Goal: Check status: Check status

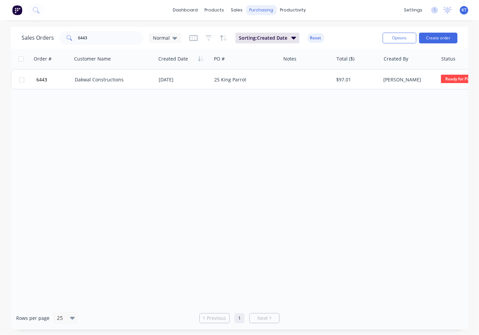
click at [258, 12] on div "purchasing" at bounding box center [261, 10] width 31 height 10
click at [356, 39] on div "Sales Orders 6443 Normal Sorting: Created Date Reset" at bounding box center [200, 38] width 356 height 17
click at [107, 39] on input "6443" at bounding box center [111, 37] width 66 height 13
type input "6"
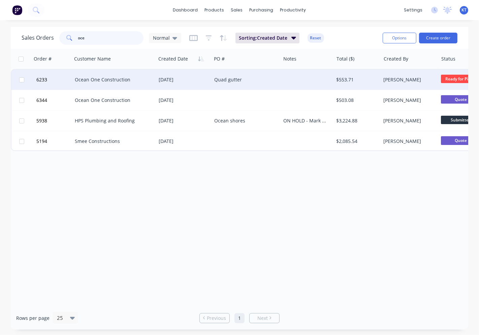
type input "oce"
click at [146, 79] on div "Ocean One Construction" at bounding box center [112, 79] width 74 height 7
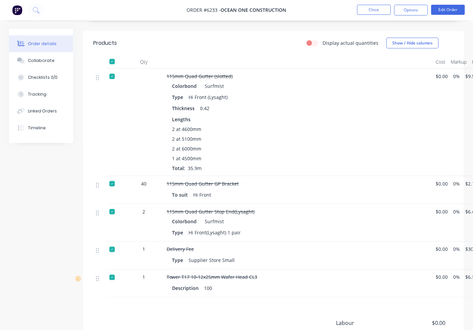
scroll to position [244, 0]
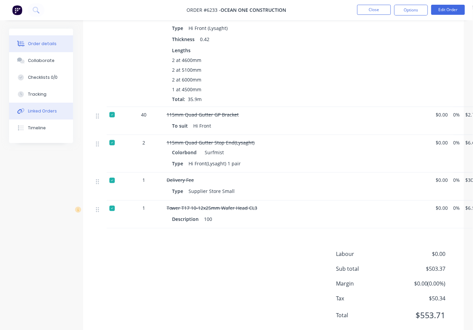
click at [39, 112] on div "Linked Orders" at bounding box center [42, 111] width 29 height 6
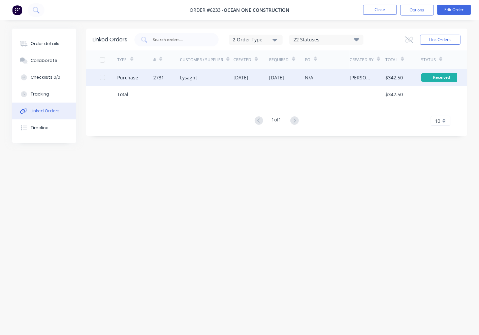
click at [182, 79] on div "Lysaght" at bounding box center [188, 77] width 17 height 7
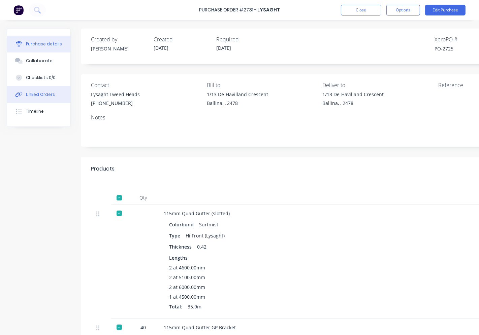
click at [46, 93] on div "Linked Orders" at bounding box center [40, 95] width 29 height 6
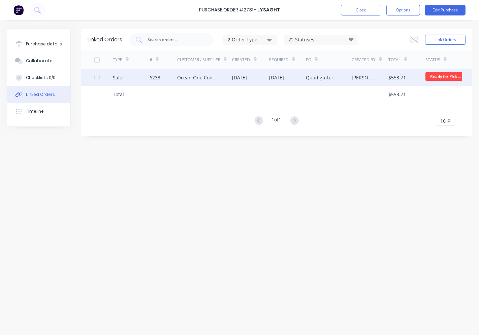
click at [218, 77] on div "Ocean One Construction" at bounding box center [198, 77] width 42 height 7
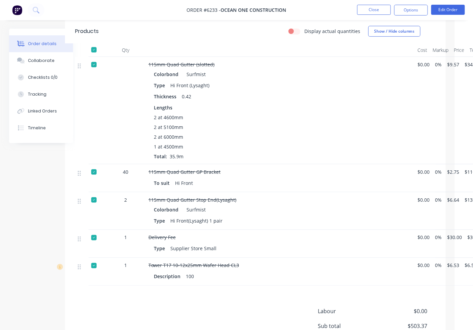
scroll to position [187, 30]
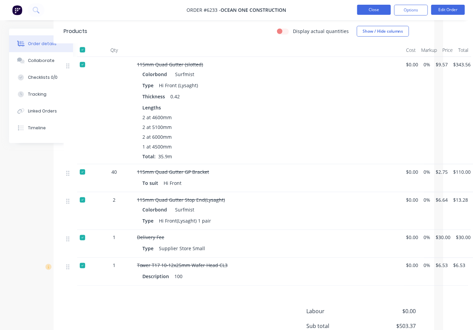
click at [374, 8] on button "Close" at bounding box center [374, 10] width 34 height 10
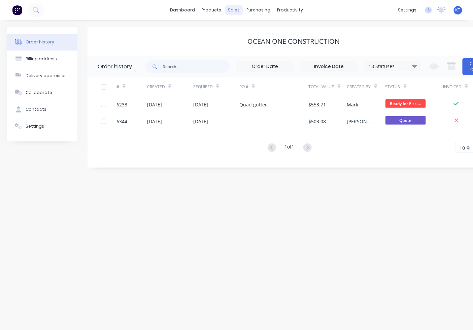
click at [233, 11] on div "sales" at bounding box center [234, 10] width 19 height 10
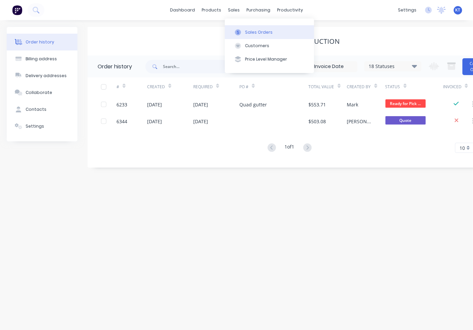
click at [255, 34] on div "Sales Orders" at bounding box center [259, 32] width 28 height 6
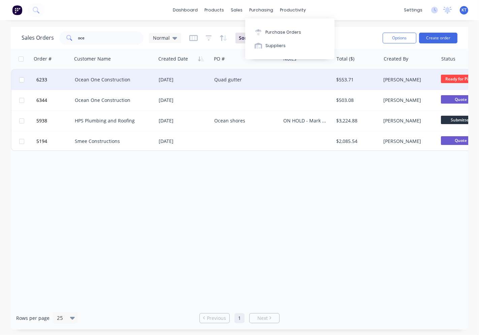
click at [217, 81] on div "Quad gutter" at bounding box center [244, 79] width 61 height 7
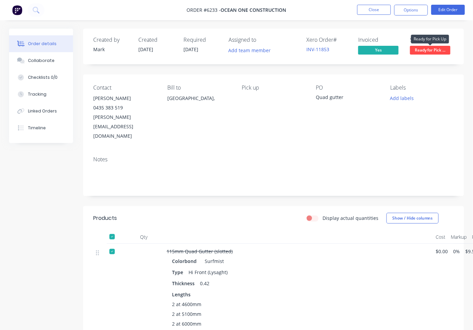
click at [430, 51] on span "Ready for Pick ..." at bounding box center [430, 50] width 40 height 8
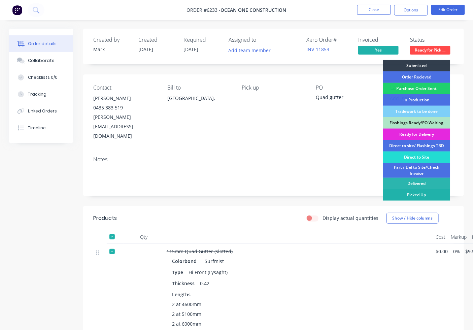
click at [421, 195] on div "Picked Up" at bounding box center [416, 194] width 67 height 11
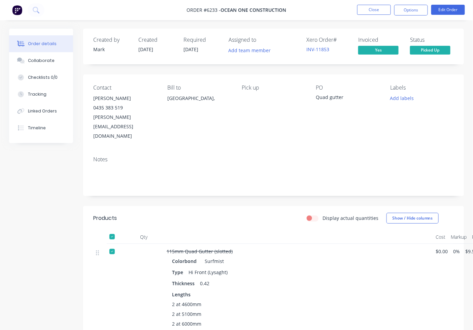
click at [401, 127] on div "Contact [PERSON_NAME] 0435 383 519 [PERSON_NAME][EMAIL_ADDRESS][DOMAIN_NAME] Bi…" at bounding box center [273, 112] width 381 height 76
click at [366, 8] on button "Close" at bounding box center [374, 10] width 34 height 10
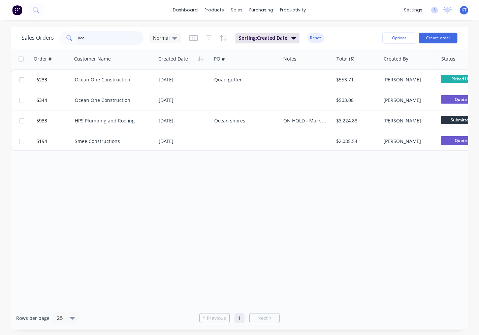
click at [101, 37] on input "oce" at bounding box center [111, 37] width 66 height 13
type input "o"
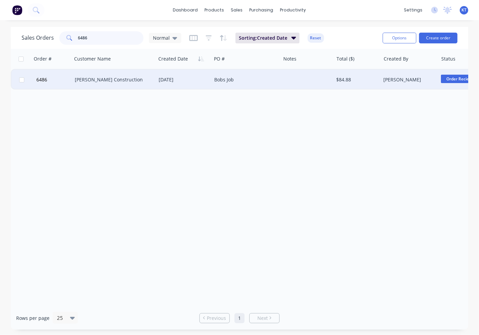
type input "6486"
click at [98, 80] on div "[PERSON_NAME] Construction" at bounding box center [112, 79] width 74 height 7
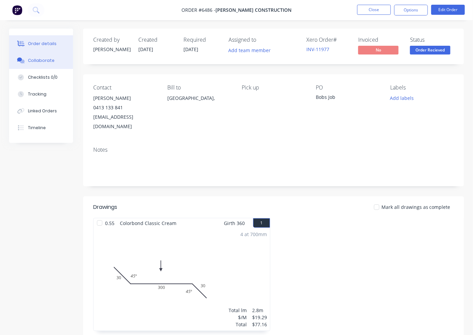
click at [44, 61] on div "Collaborate" at bounding box center [41, 61] width 27 height 6
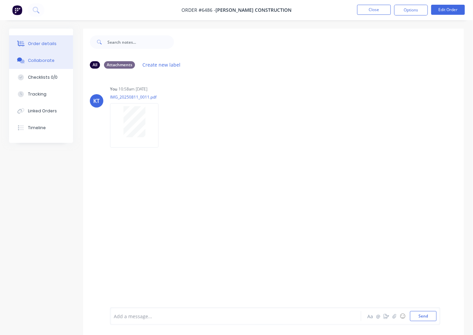
click at [46, 45] on div "Order details" at bounding box center [42, 44] width 29 height 6
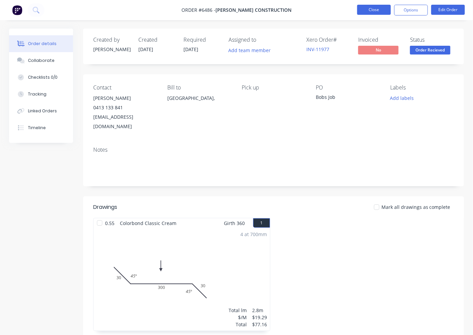
click at [369, 12] on button "Close" at bounding box center [374, 10] width 34 height 10
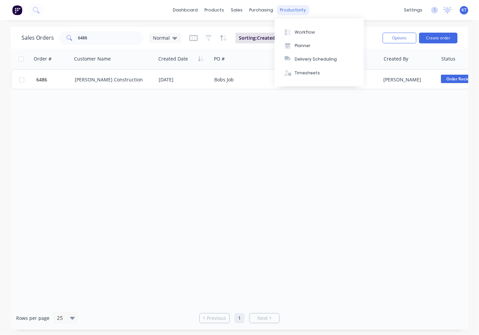
click at [293, 8] on div "productivity" at bounding box center [293, 10] width 33 height 10
click at [302, 31] on div "Workflow" at bounding box center [305, 32] width 20 height 6
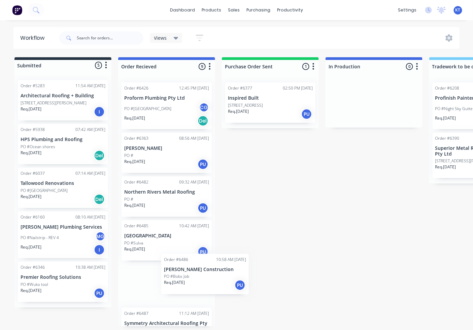
scroll to position [2, 0]
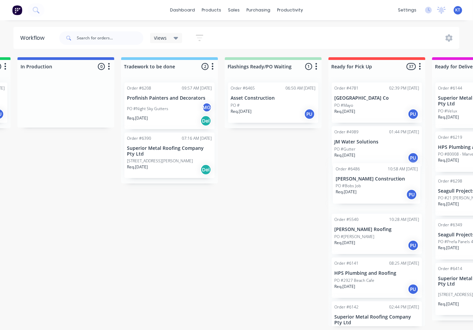
drag, startPoint x: 170, startPoint y: 285, endPoint x: 379, endPoint y: 184, distance: 232.3
click at [380, 184] on div "Submitted 5 Status colour #273444 hex #273444 Save Cancel Summaries Total order…" at bounding box center [346, 191] width 1318 height 269
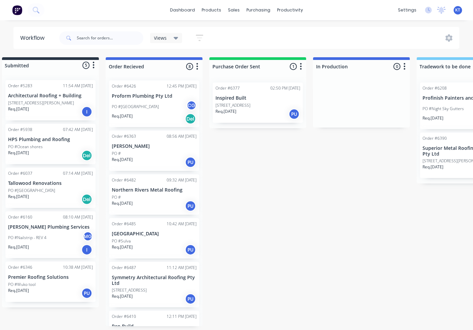
scroll to position [2, 0]
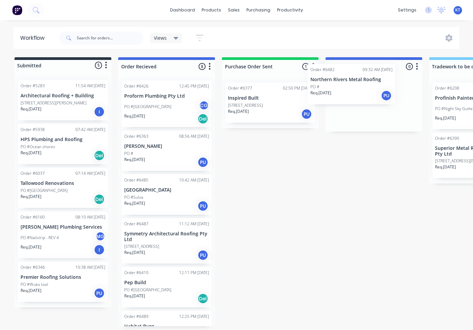
drag, startPoint x: 182, startPoint y: 201, endPoint x: 369, endPoint y: 105, distance: 210.3
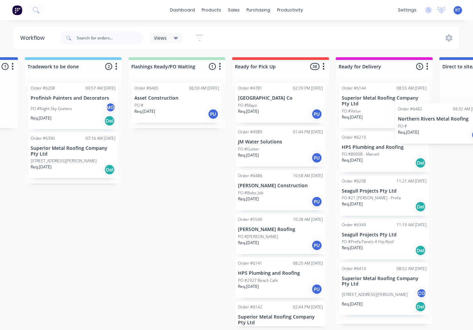
scroll to position [0, 446]
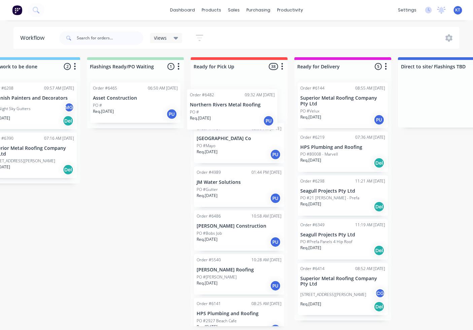
drag, startPoint x: 364, startPoint y: 107, endPoint x: 224, endPoint y: 114, distance: 139.6
click at [224, 114] on div "Submitted 5 Status colour #273444 hex #273444 Save Cancel Summaries Total order…" at bounding box center [208, 191] width 1318 height 269
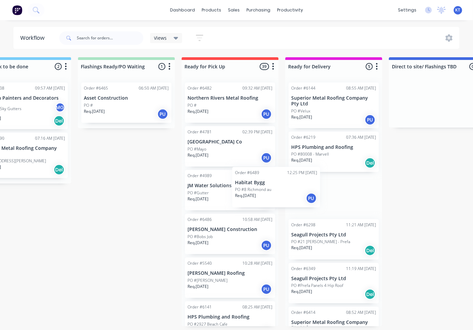
scroll to position [2, 489]
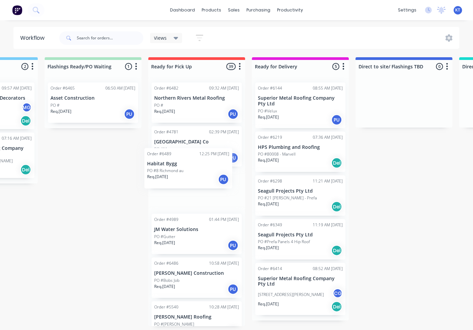
drag, startPoint x: 93, startPoint y: 326, endPoint x: 186, endPoint y: 168, distance: 183.6
click at [189, 163] on div "Submitted 5 Status colour #273444 hex #273444 Save Cancel Summaries Total order…" at bounding box center [165, 191] width 1318 height 269
